Goal: Task Accomplishment & Management: Complete application form

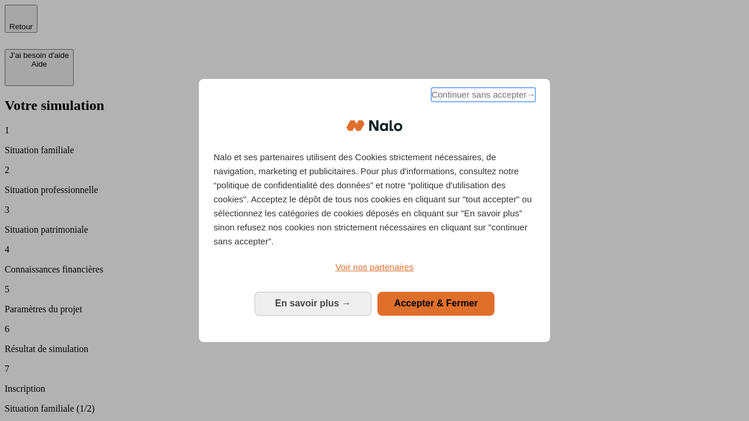
click at [482, 97] on span "Continuer sans accepter →" at bounding box center [483, 95] width 104 height 14
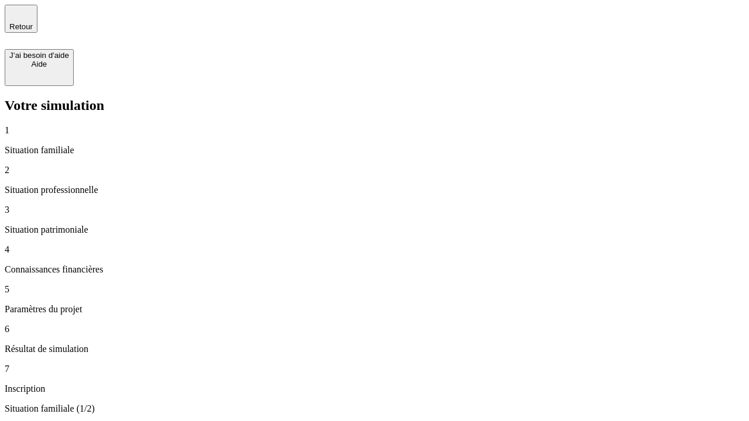
type input "70 000"
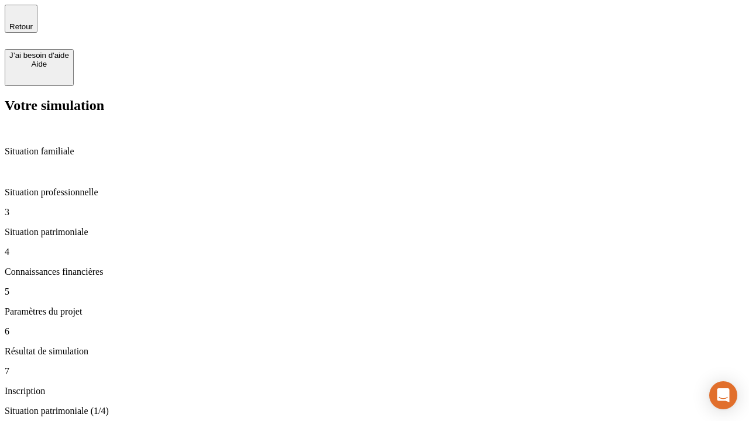
type input "1 000"
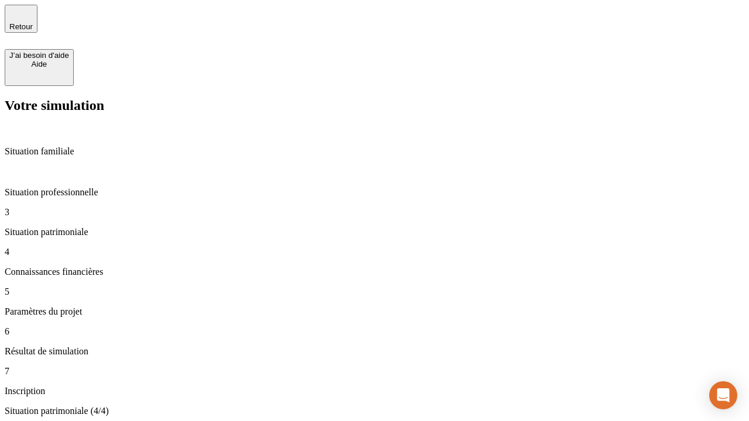
type input "800"
type input "6"
type input "400"
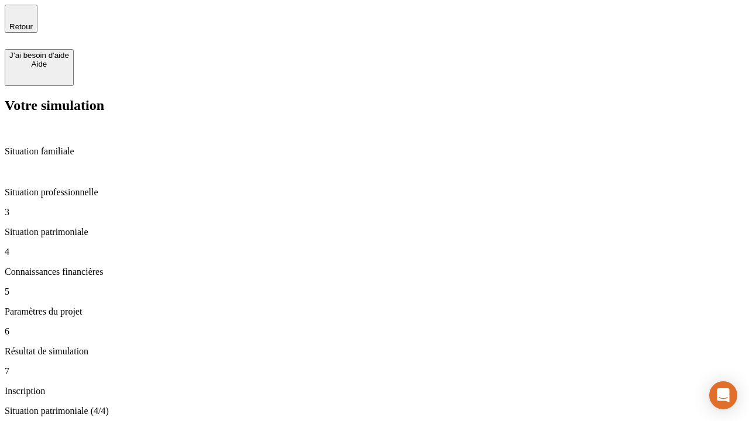
type input "3"
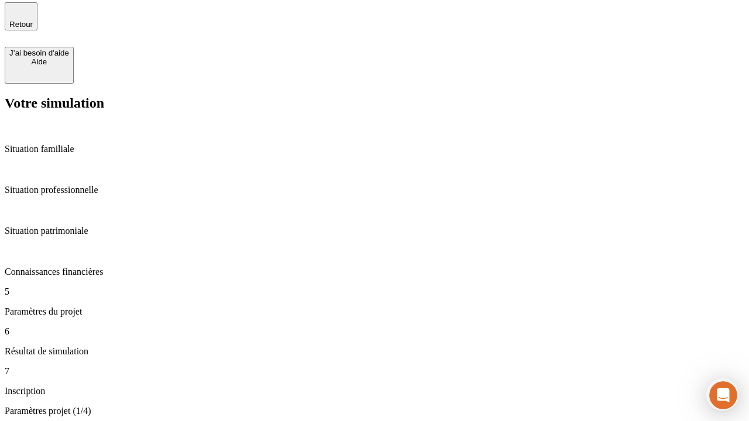
type input "35"
type input "500"
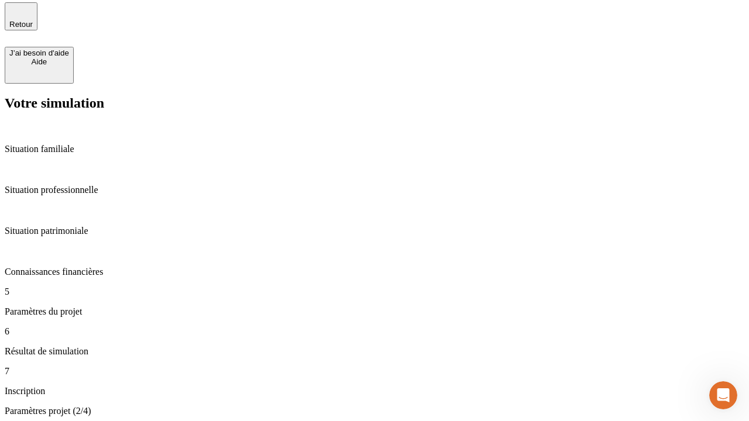
type input "640"
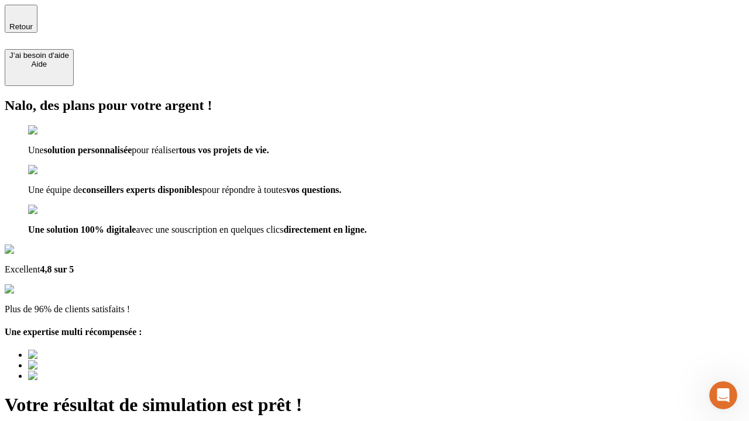
type input "[EMAIL_ADDRESS][DOMAIN_NAME]"
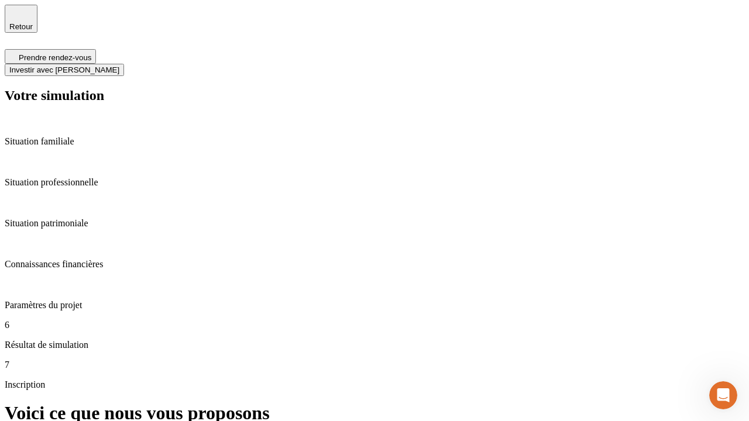
click at [119, 66] on span "Investir avec [PERSON_NAME]" at bounding box center [64, 70] width 110 height 9
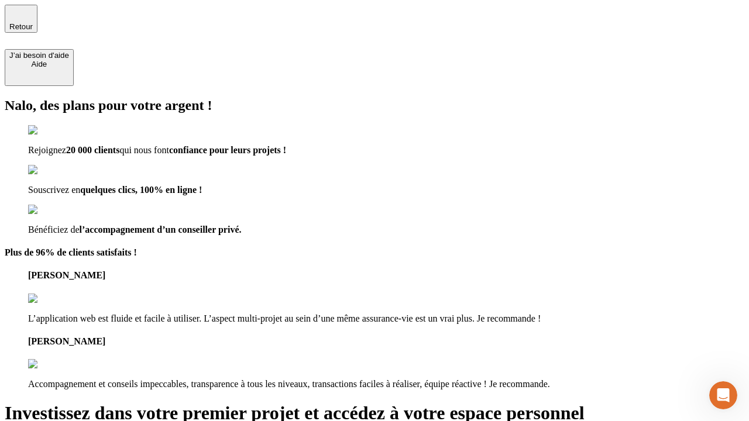
type input "[EMAIL_ADDRESS][DOMAIN_NAME]"
